Goal: Find specific page/section: Find specific page/section

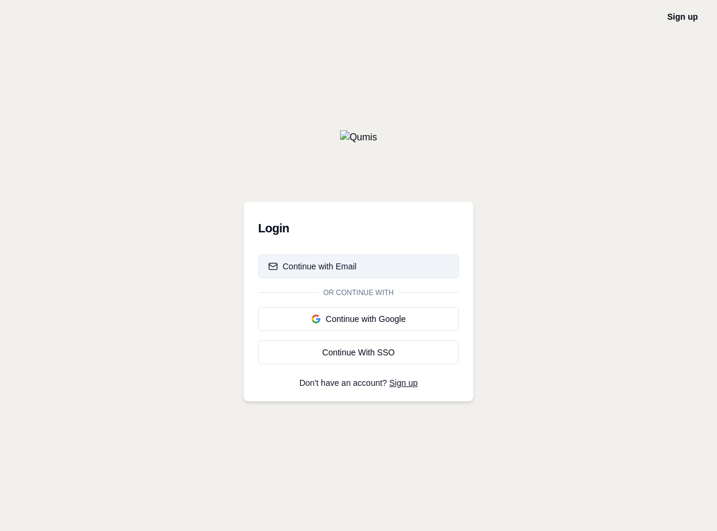
click at [359, 266] on button "Continue with Email" at bounding box center [358, 267] width 201 height 24
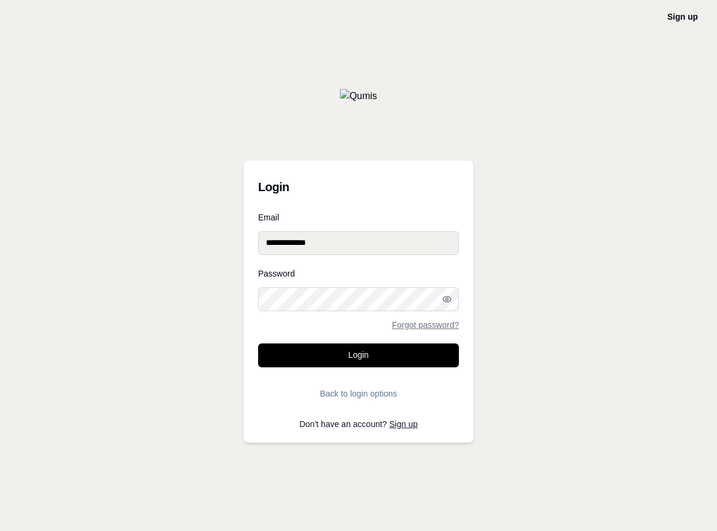
type input "**********"
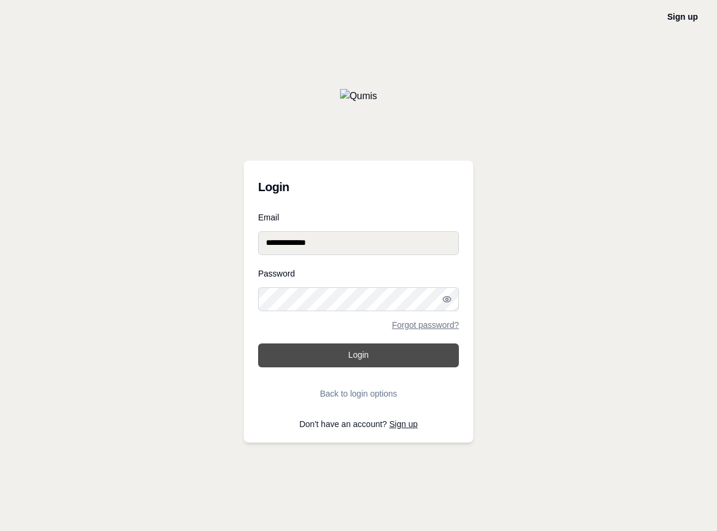
click at [359, 355] on button "Login" at bounding box center [358, 356] width 201 height 24
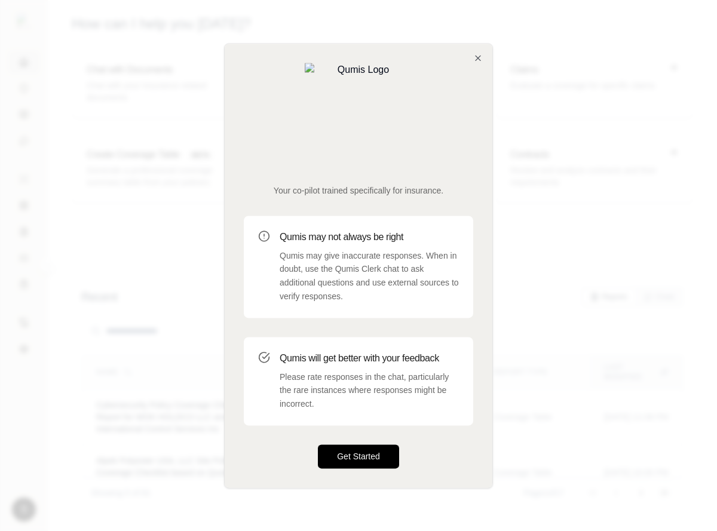
click at [359, 445] on button "Get Started" at bounding box center [358, 457] width 81 height 24
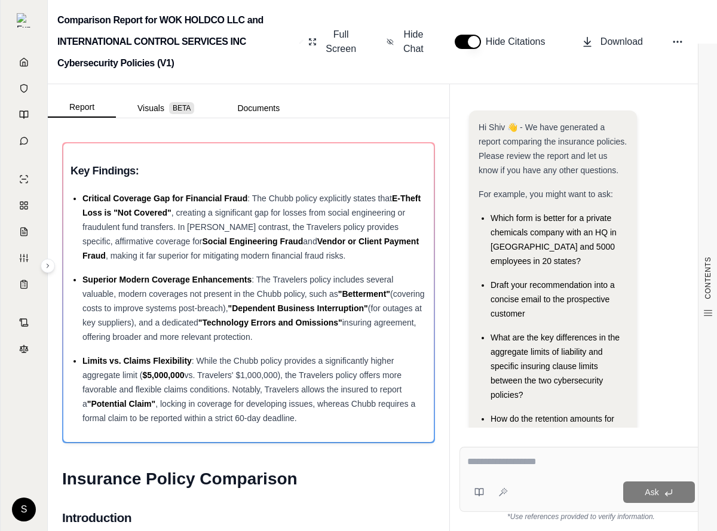
scroll to position [93, 0]
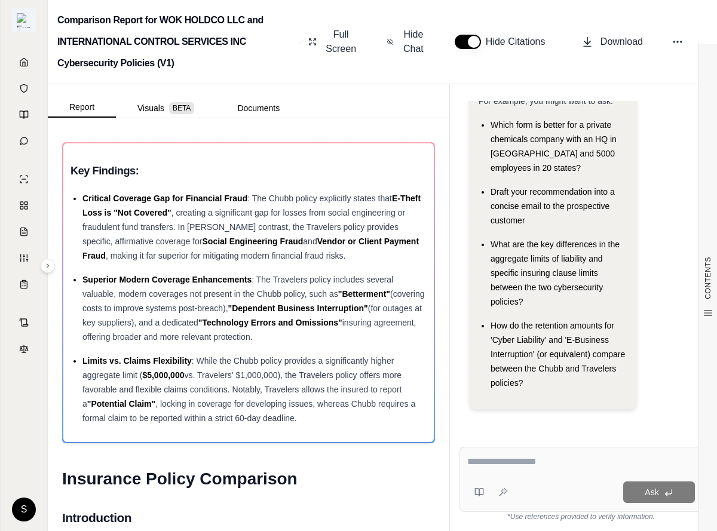
click at [24, 20] on img at bounding box center [24, 20] width 14 height 14
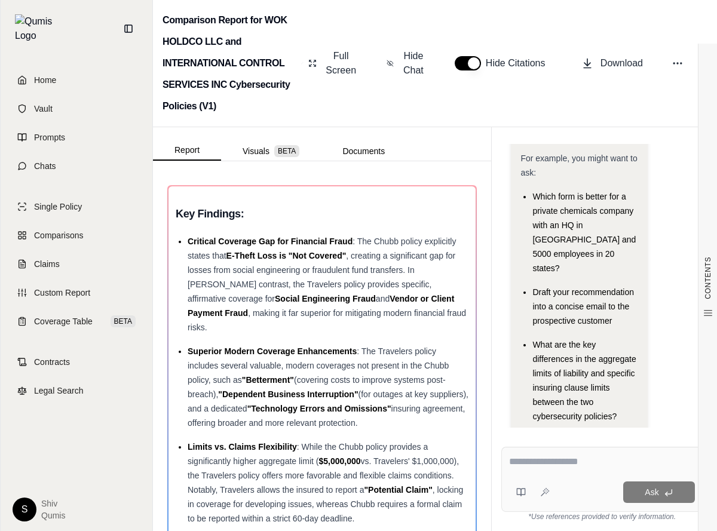
scroll to position [122, 0]
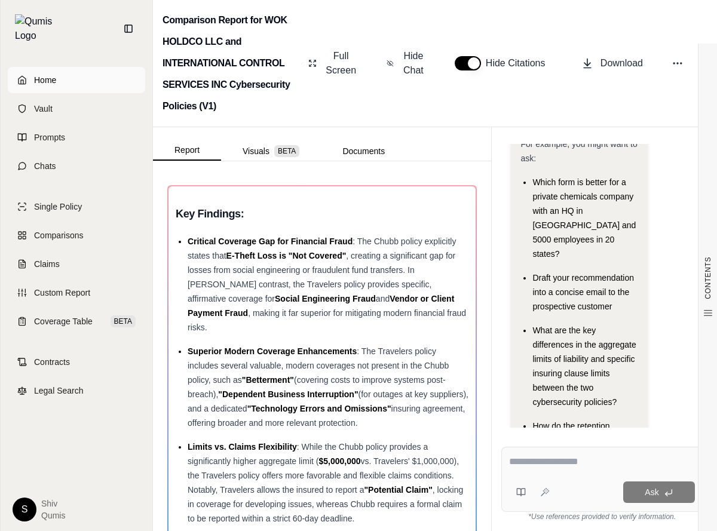
click at [76, 71] on link "Home" at bounding box center [76, 80] width 137 height 26
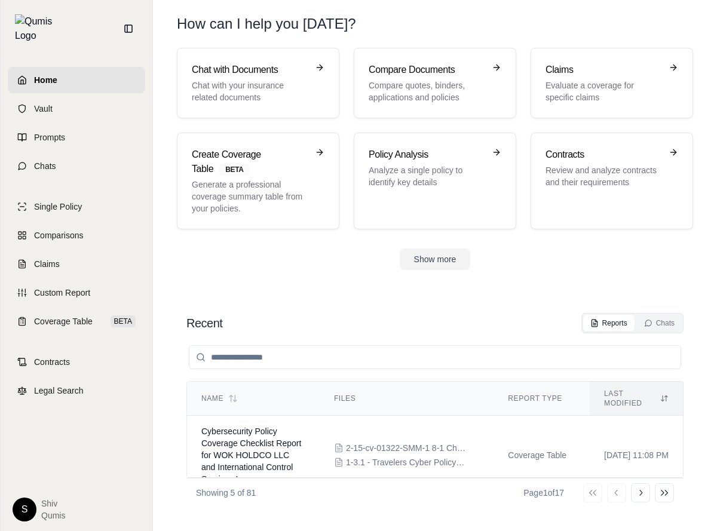
click at [76, 99] on link "Vault" at bounding box center [76, 109] width 137 height 26
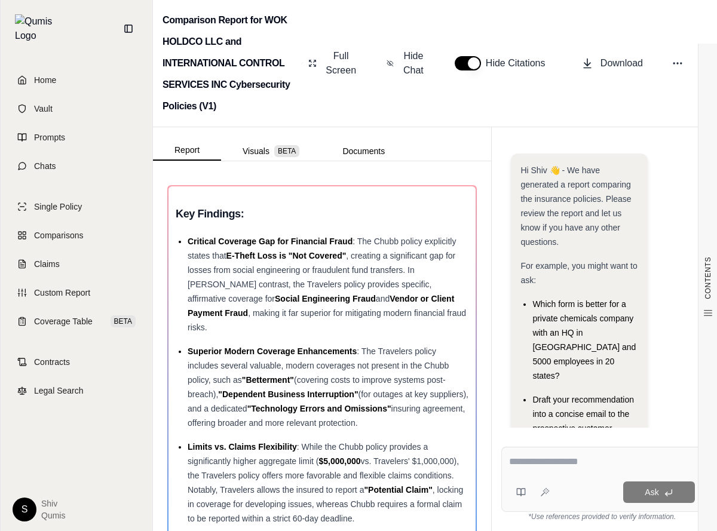
scroll to position [222, 0]
